Goal: Information Seeking & Learning: Check status

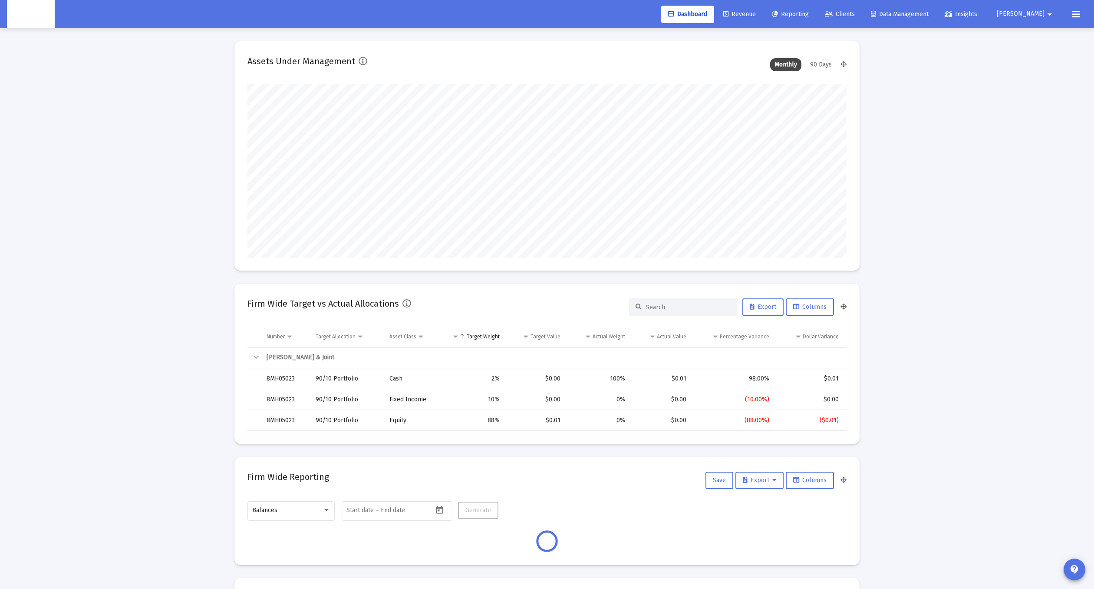
scroll to position [174, 322]
click at [855, 17] on span "Clients" at bounding box center [840, 13] width 30 height 7
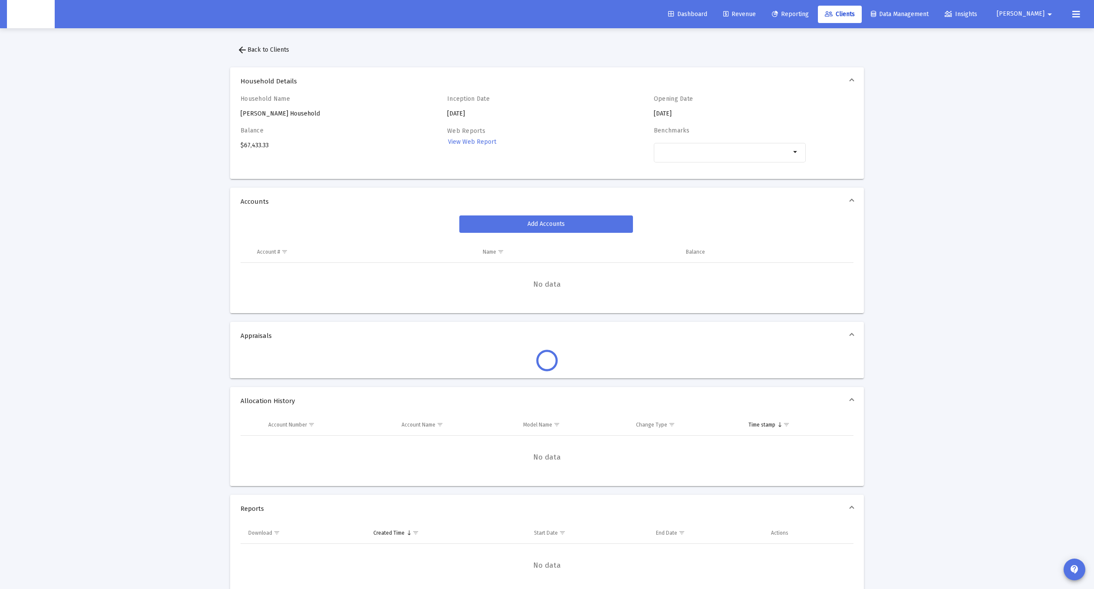
click at [271, 115] on div "Household Name [PERSON_NAME] Household" at bounding box center [317, 106] width 152 height 23
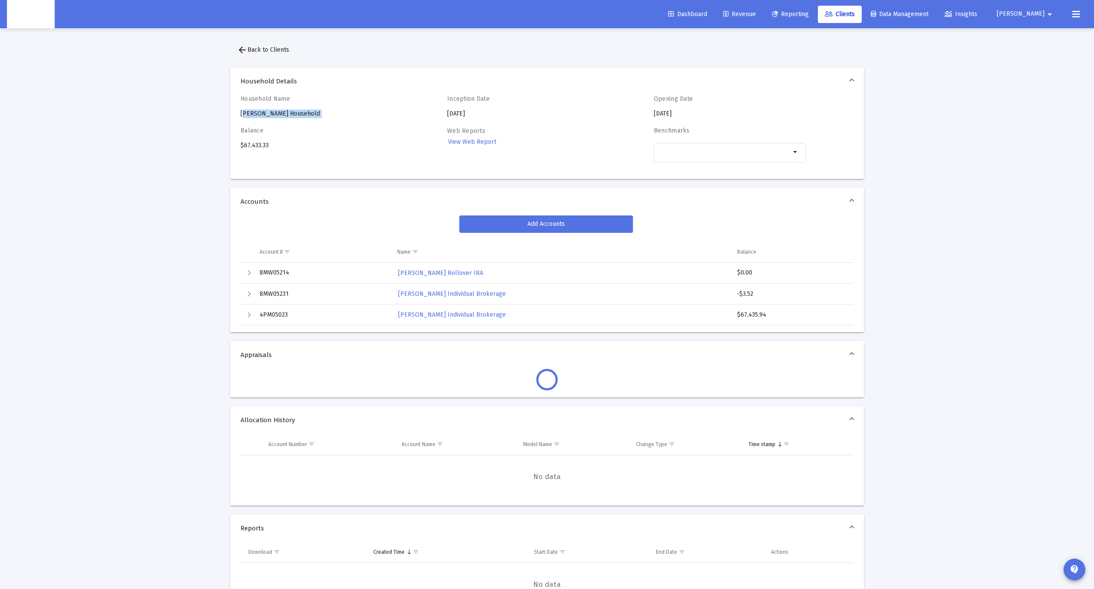
copy div "[PERSON_NAME] Household"
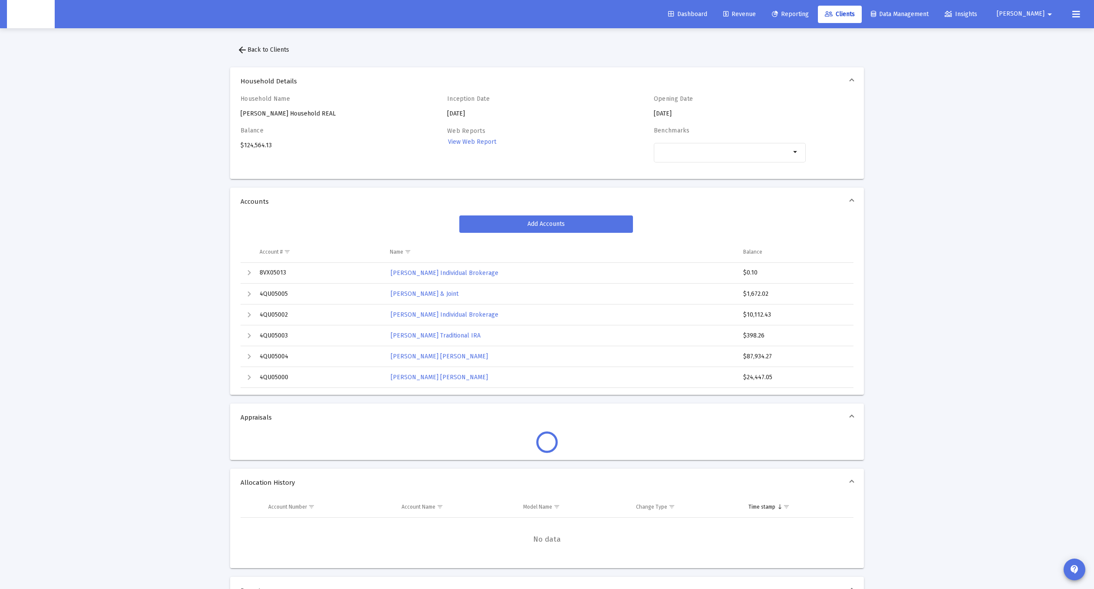
click at [301, 115] on div "Household Name Dillon Ferguson's Household REAL" at bounding box center [317, 106] width 152 height 23
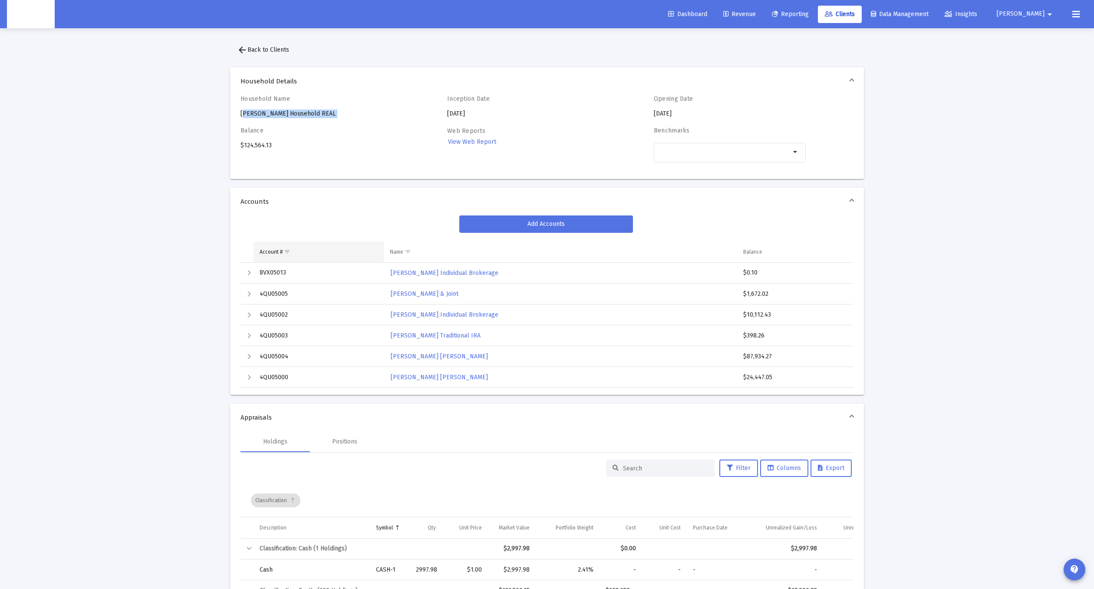
copy div "Dillon Ferguson's Household REAL"
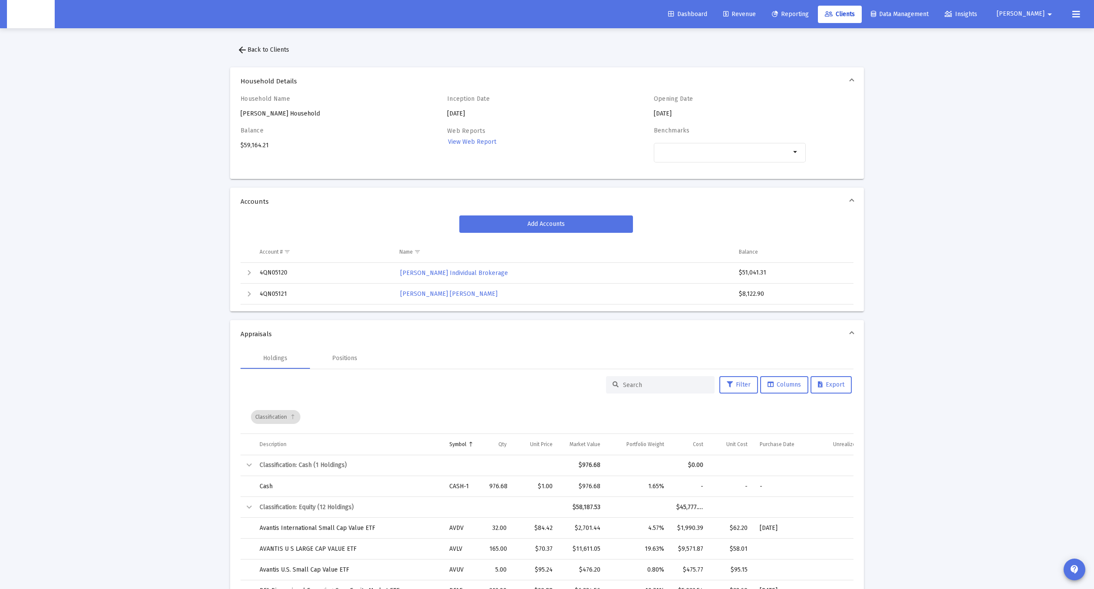
click at [262, 116] on div "Household Name JIANNA LLOYD's Household" at bounding box center [317, 106] width 152 height 23
copy div "JIANNA LLOYD's Household"
click at [239, 149] on div "Household Name JIANNA LLOYD's Household Inception Date 2025-06-02 Opening Date …" at bounding box center [547, 137] width 634 height 84
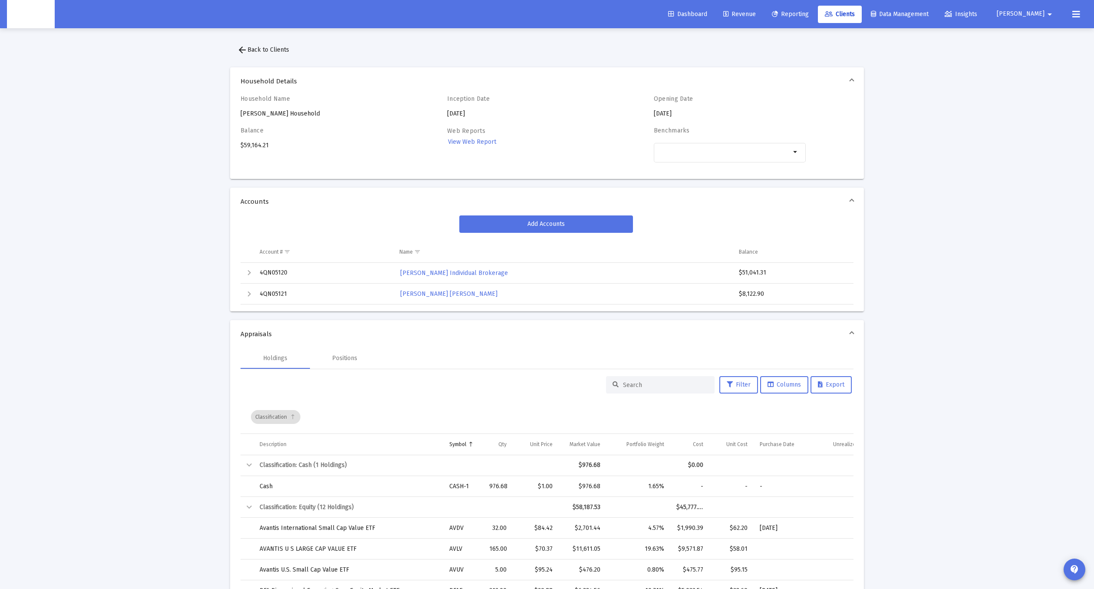
click at [258, 148] on div "Balance $59,164.21" at bounding box center [317, 149] width 152 height 45
